Goal: Task Accomplishment & Management: Manage account settings

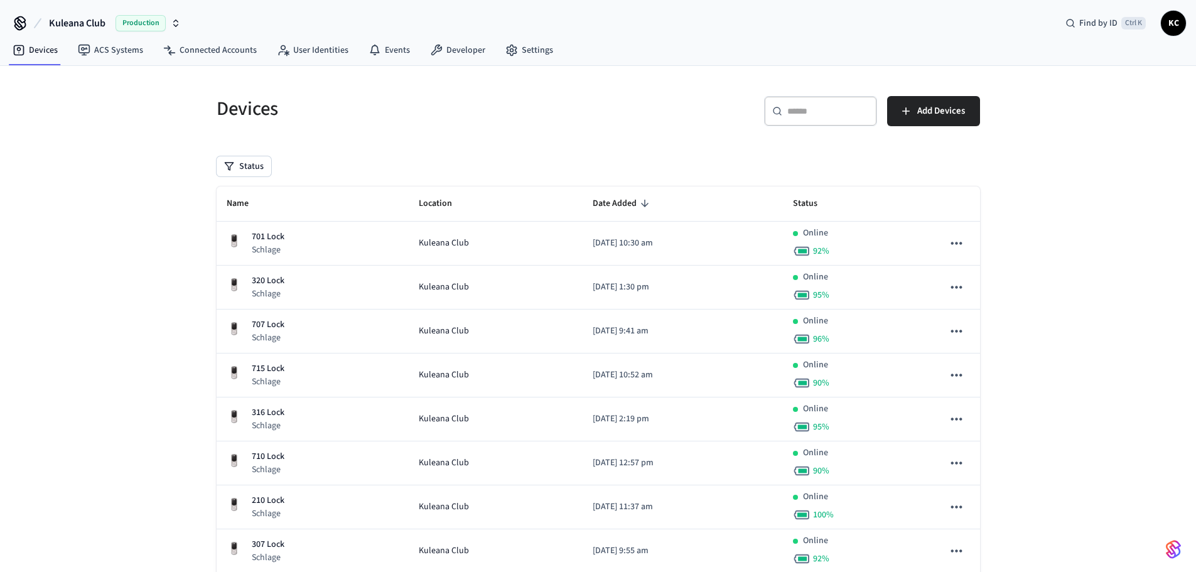
click at [799, 118] on div "​ ​" at bounding box center [820, 111] width 113 height 30
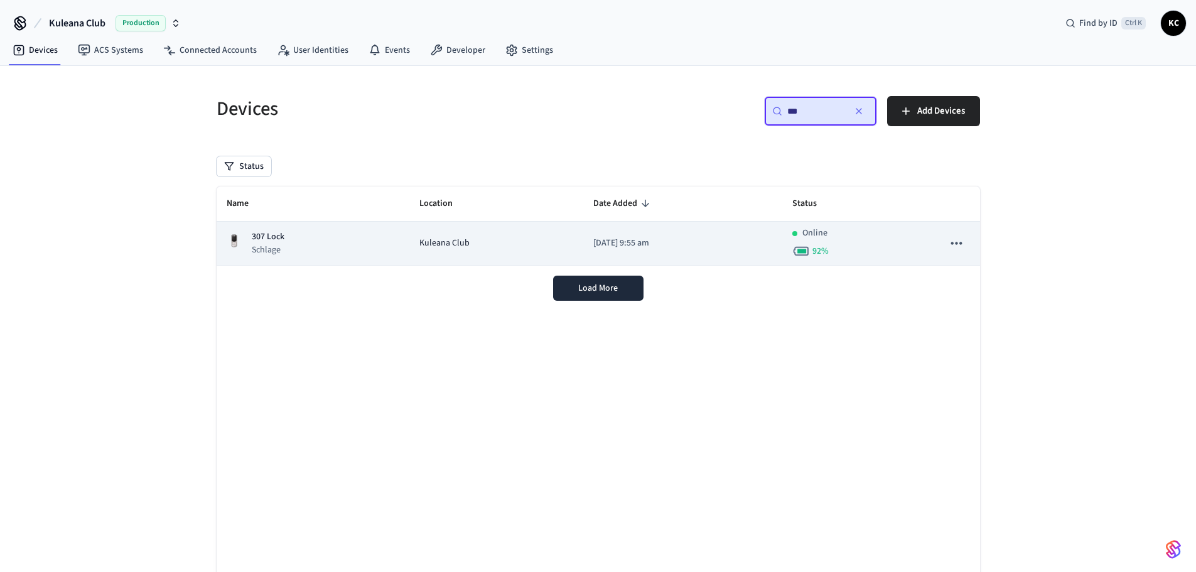
type input "***"
click at [409, 235] on td "Kuleana Club" at bounding box center [496, 244] width 174 height 44
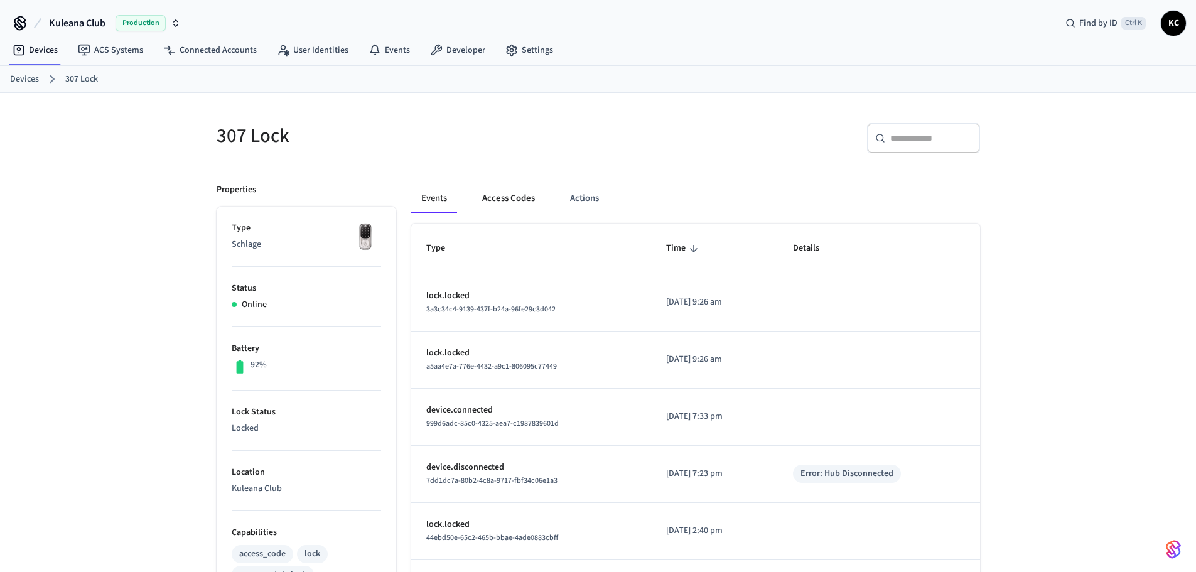
click at [520, 200] on button "Access Codes" at bounding box center [508, 198] width 73 height 30
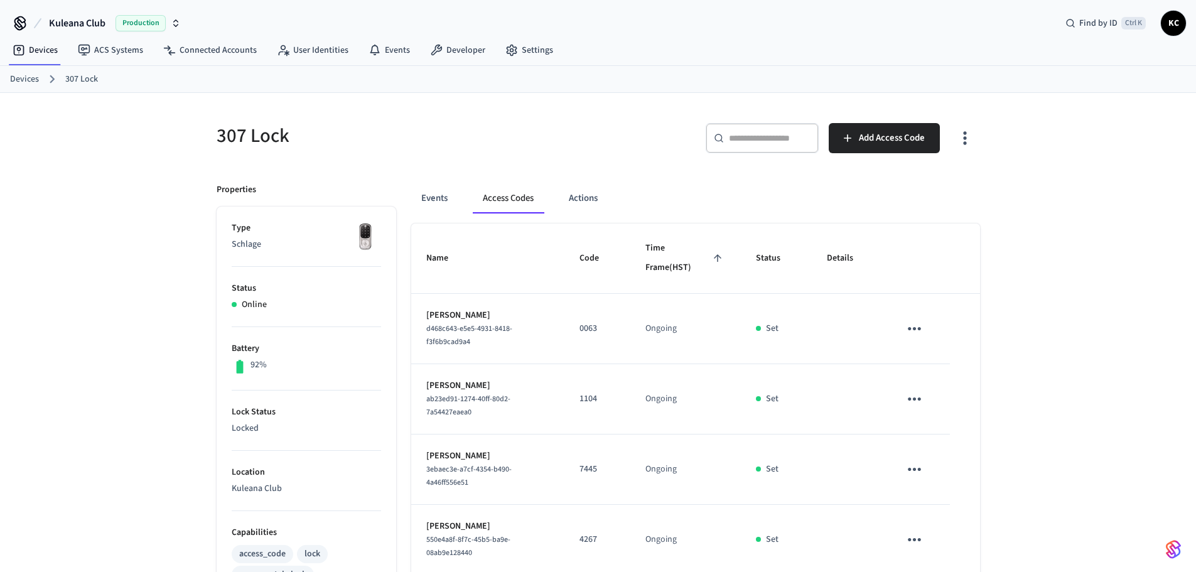
click at [879, 117] on div "​ ​ Add Access Code" at bounding box center [785, 135] width 389 height 55
click at [879, 124] on button "Add Access Code" at bounding box center [884, 138] width 111 height 30
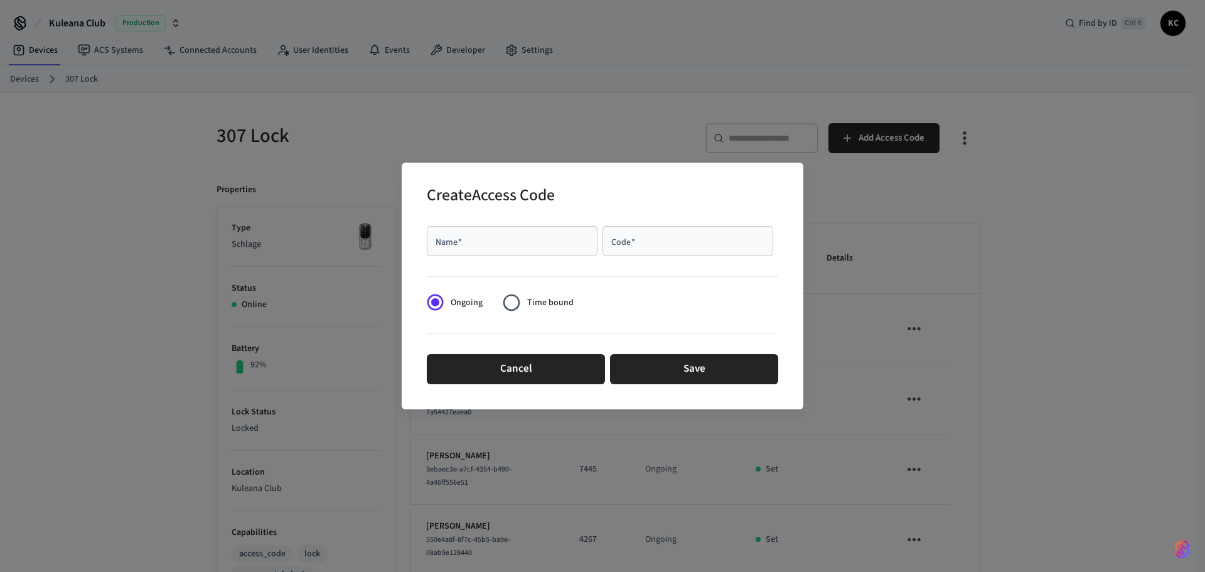
click at [464, 230] on div "Name   *" at bounding box center [512, 241] width 171 height 30
type input "******"
click at [644, 239] on input "Code   *" at bounding box center [688, 241] width 156 height 13
type input "****"
click at [571, 306] on span "Time bound" at bounding box center [550, 302] width 46 height 13
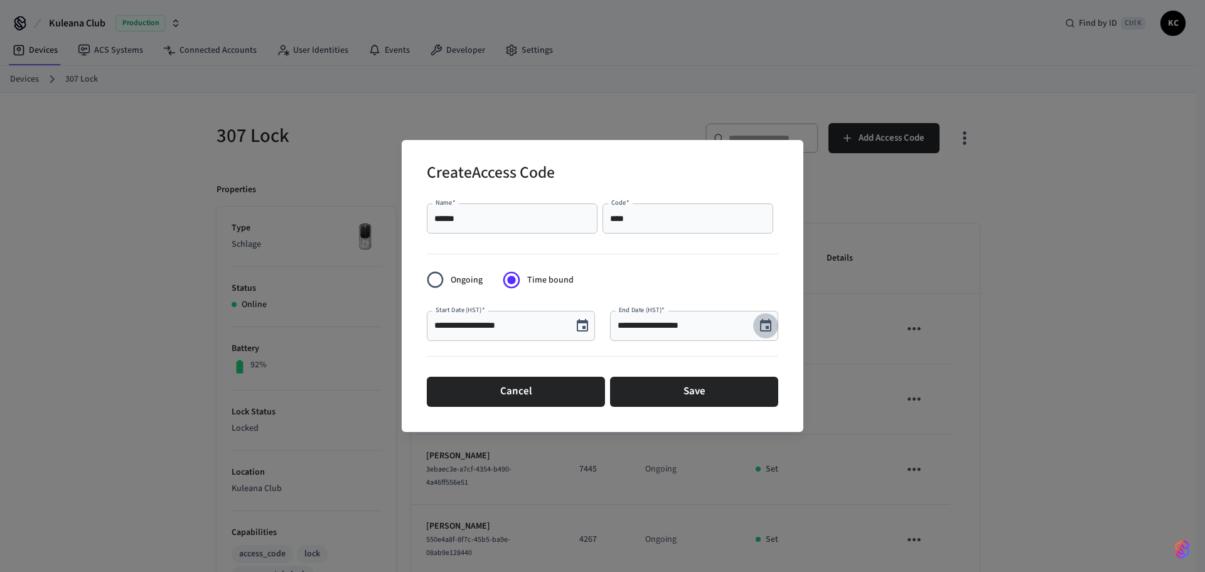
click at [762, 324] on icon "Choose date, selected date is Sep 25, 2025" at bounding box center [765, 325] width 15 height 15
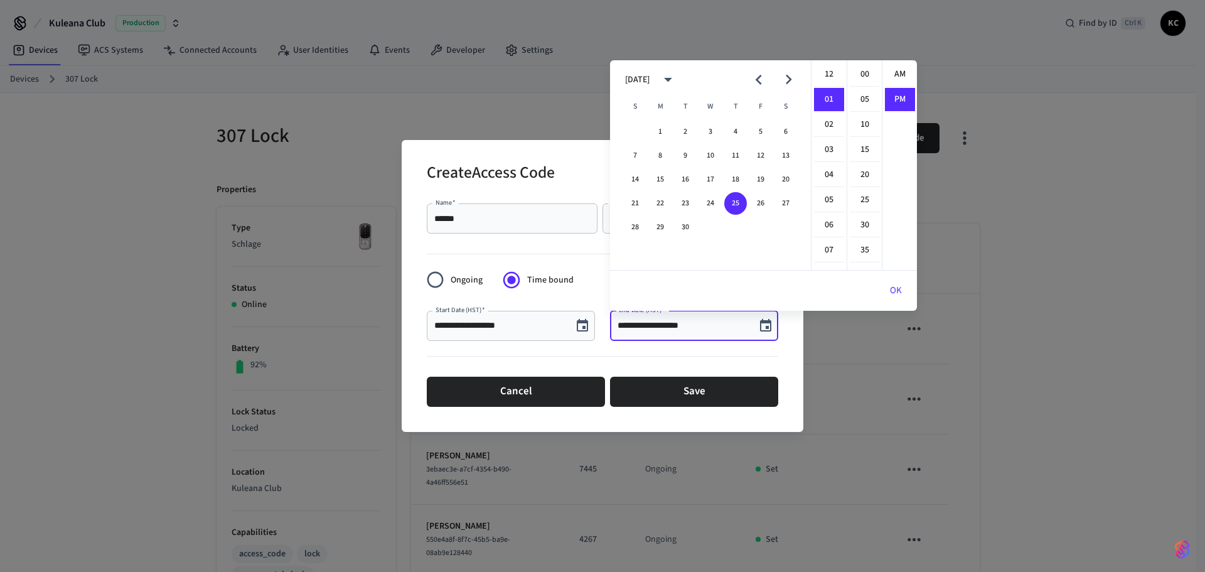
scroll to position [23, 0]
click at [787, 205] on button "27" at bounding box center [786, 203] width 23 height 23
click at [661, 225] on button "29" at bounding box center [660, 227] width 23 height 23
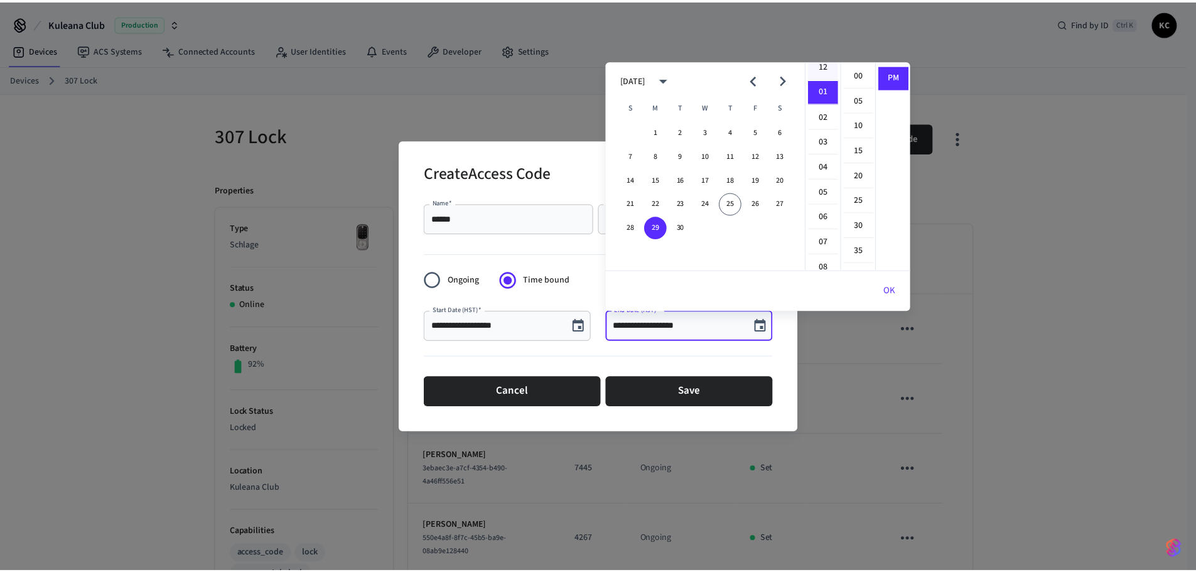
scroll to position [0, 0]
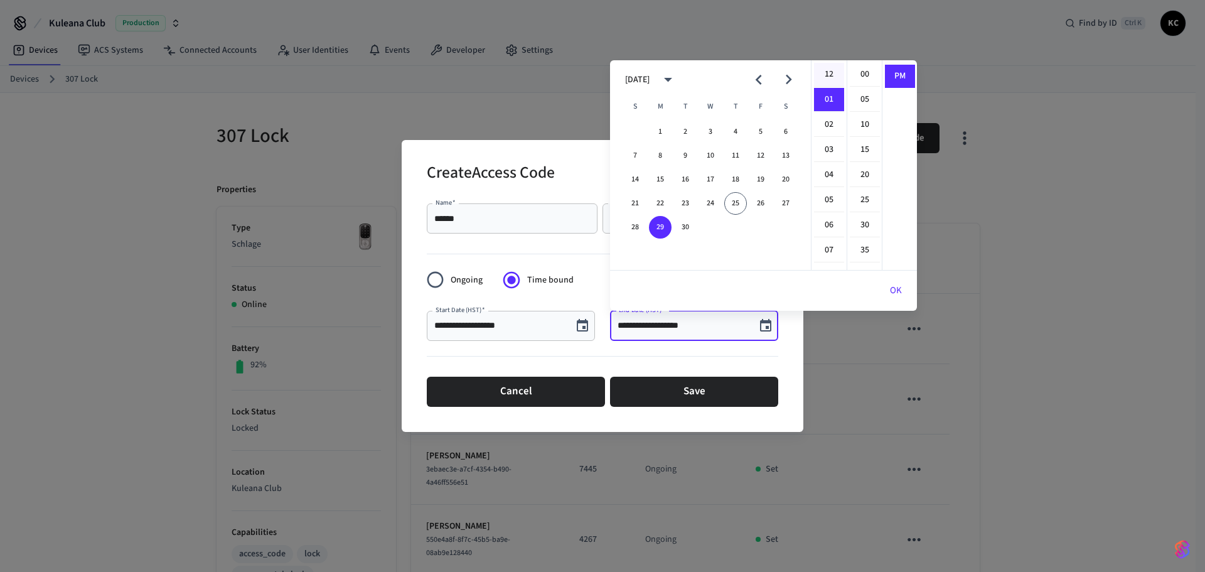
click at [831, 75] on li "12" at bounding box center [829, 75] width 30 height 24
click at [861, 72] on li "00" at bounding box center [865, 75] width 30 height 24
type input "**********"
click at [895, 289] on button "OK" at bounding box center [896, 291] width 42 height 30
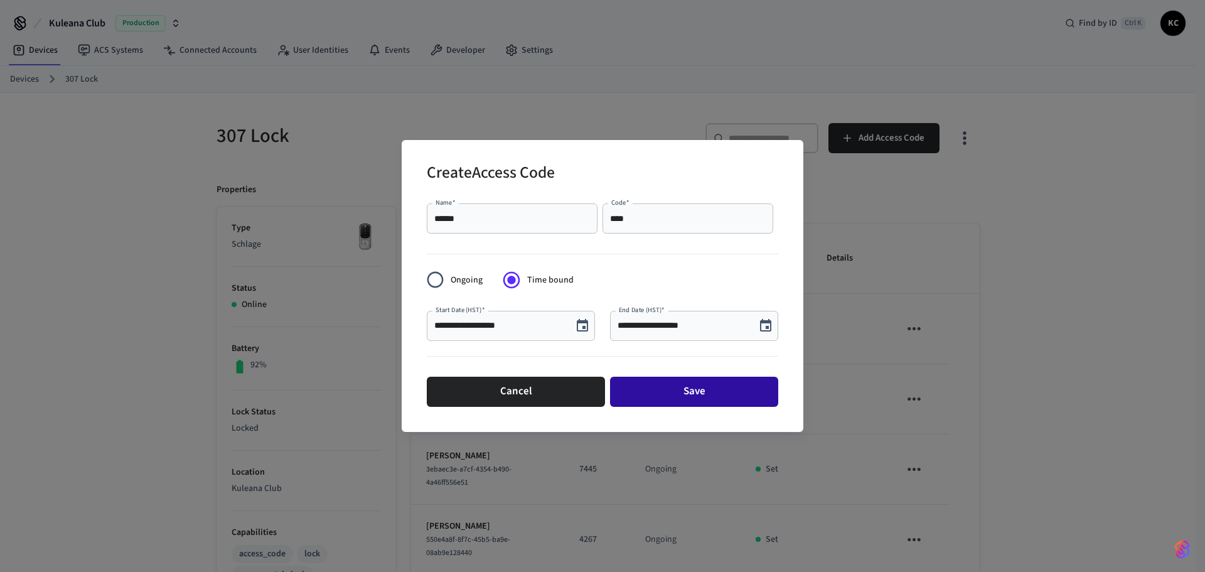
click at [752, 394] on button "Save" at bounding box center [694, 392] width 168 height 30
